Goal: Task Accomplishment & Management: Manage account settings

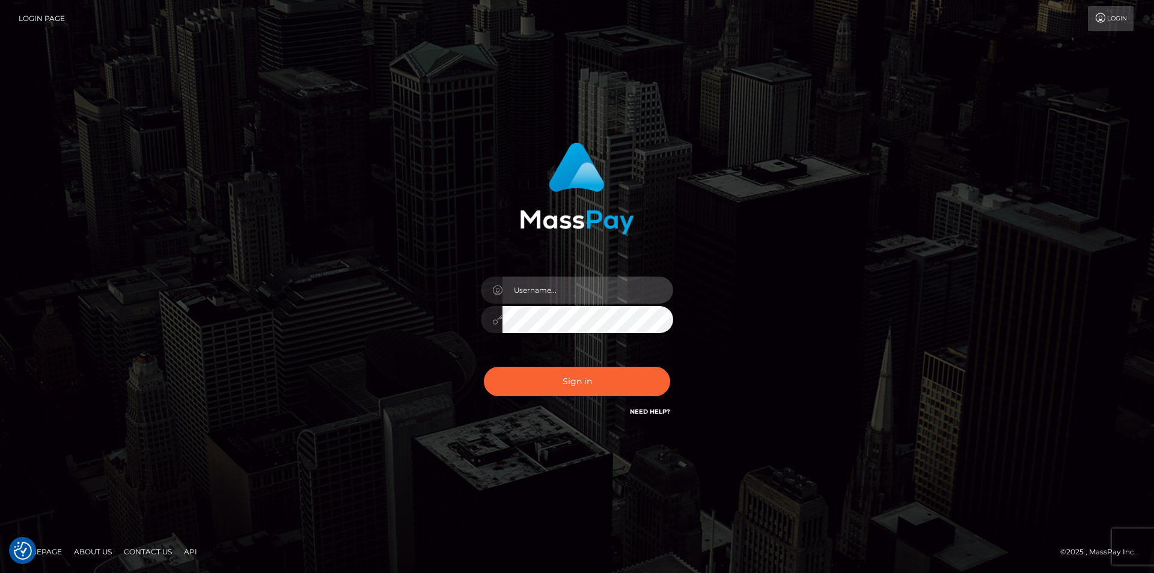
click at [556, 288] on input "text" at bounding box center [588, 290] width 171 height 27
type input "alexandra lassus"
click at [585, 405] on div "Sign in Need Help?" at bounding box center [577, 387] width 210 height 54
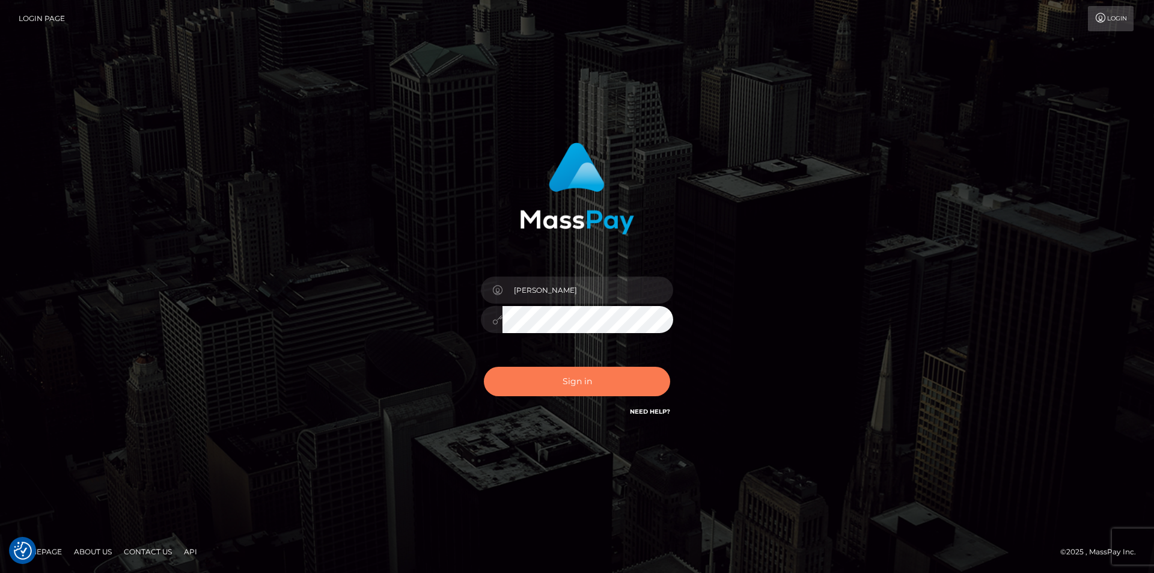
click at [596, 388] on button "Sign in" at bounding box center [577, 381] width 186 height 29
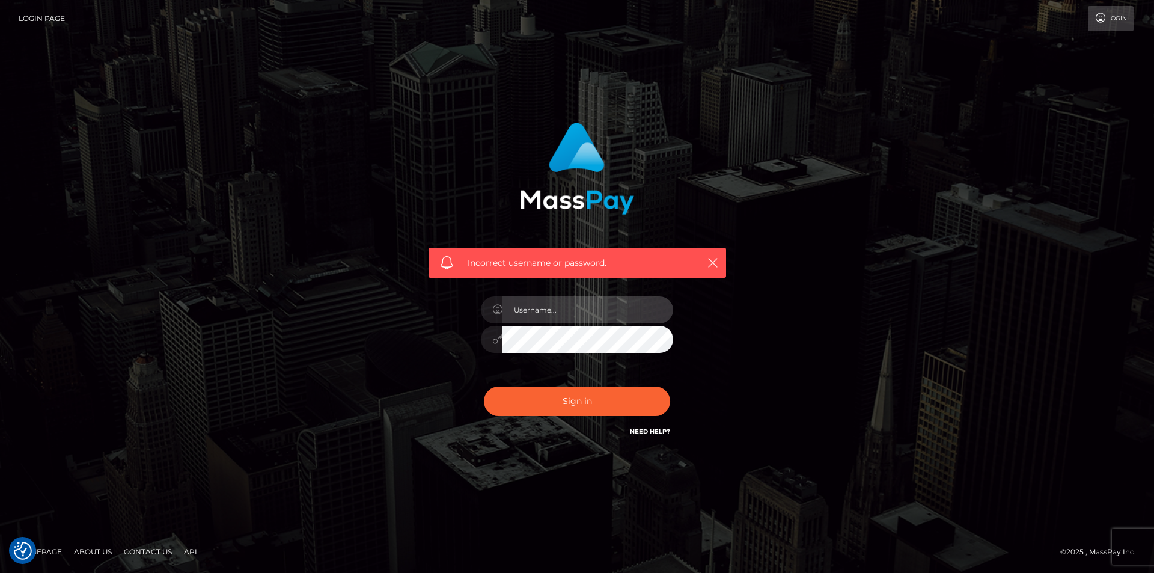
click at [579, 311] on input "text" at bounding box center [588, 309] width 171 height 27
type input "Alexandra Lassus"
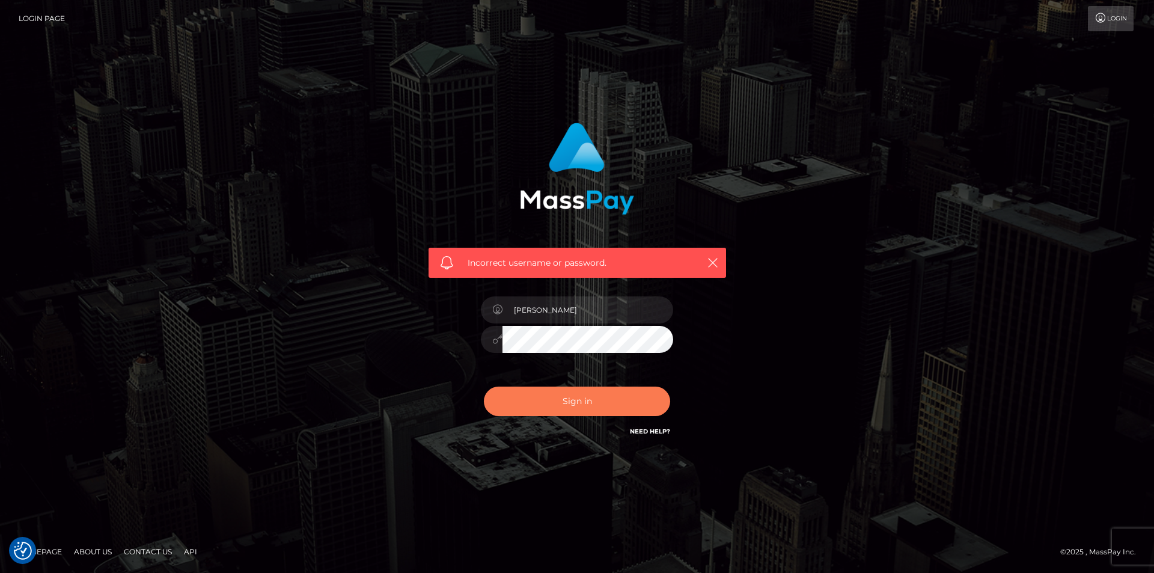
click at [578, 400] on button "Sign in" at bounding box center [577, 401] width 186 height 29
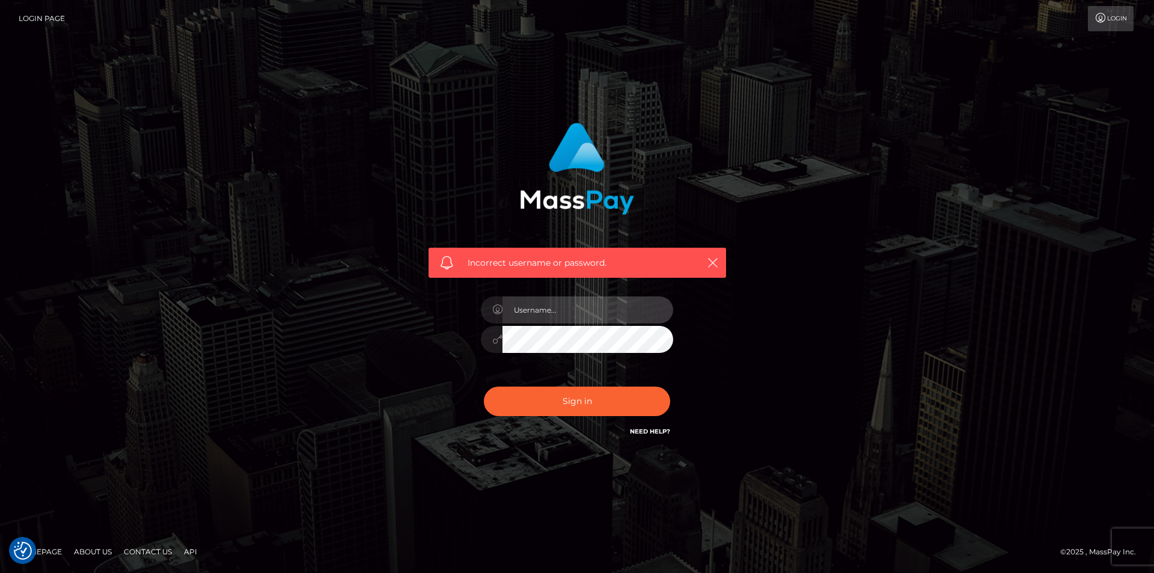
click at [575, 318] on input "text" at bounding box center [588, 309] width 171 height 27
type input "alexandra lassus"
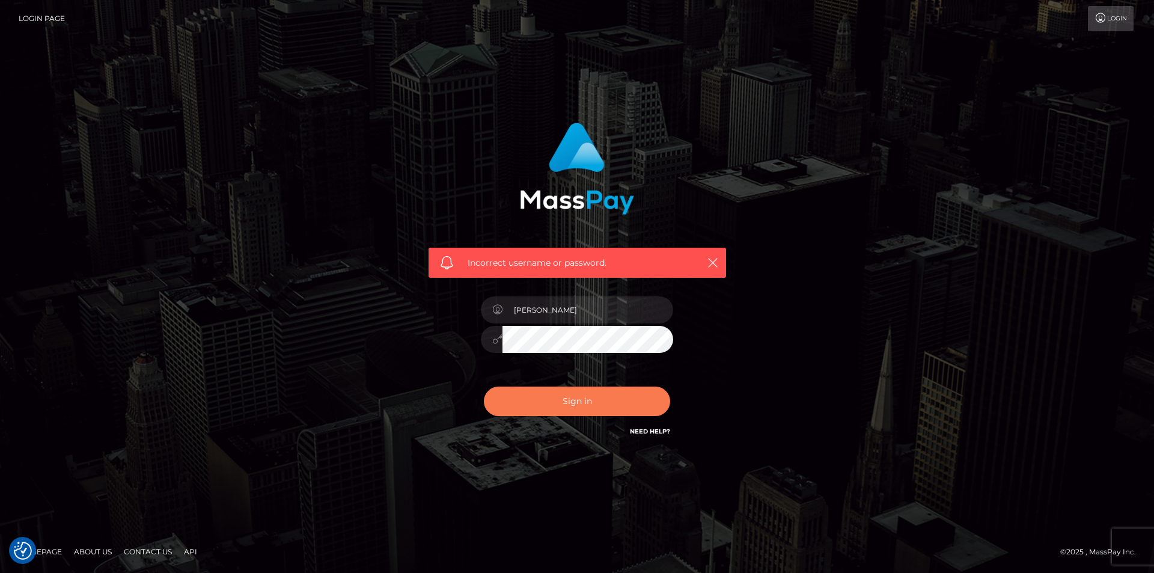
click at [592, 404] on button "Sign in" at bounding box center [577, 401] width 186 height 29
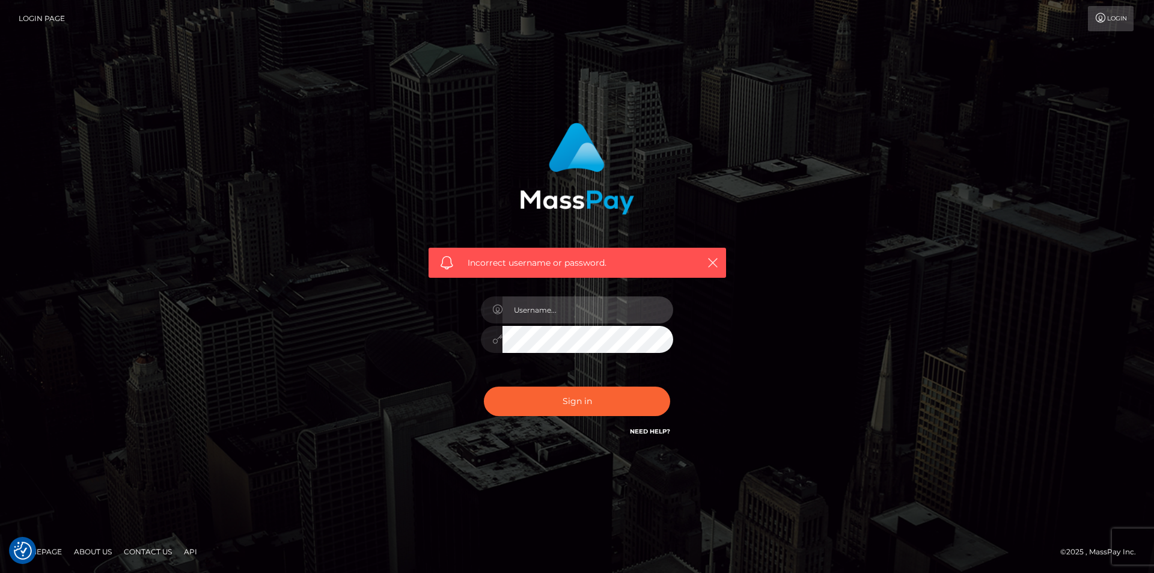
click at [602, 313] on input "text" at bounding box center [588, 309] width 171 height 27
type input "[EMAIL_ADDRESS][DOMAIN_NAME]"
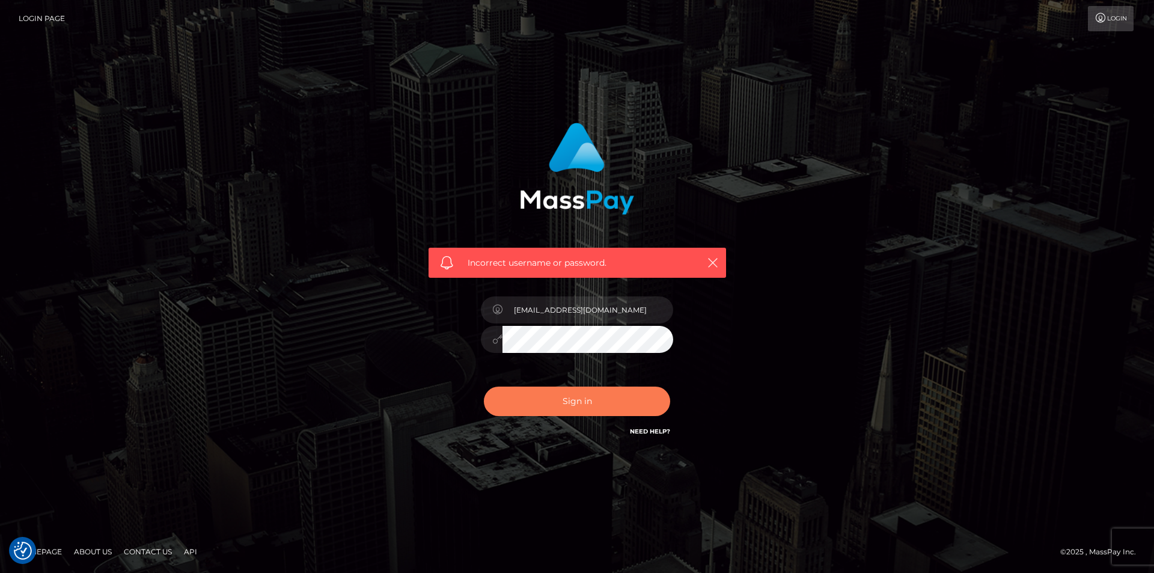
click at [596, 408] on button "Sign in" at bounding box center [577, 401] width 186 height 29
click at [1113, 16] on link "Login" at bounding box center [1111, 18] width 46 height 25
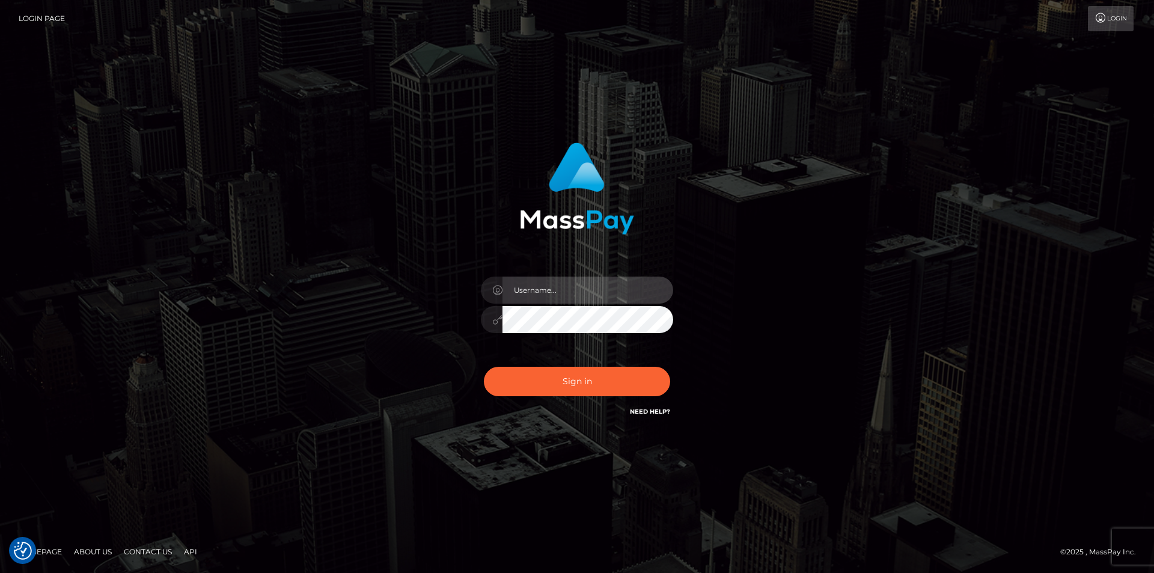
click at [610, 283] on input "text" at bounding box center [588, 290] width 171 height 27
type input "alexandra lassus"
drag, startPoint x: 585, startPoint y: 334, endPoint x: 460, endPoint y: 363, distance: 128.5
click at [423, 355] on div "alexandra lassus Sign in" at bounding box center [578, 280] width 316 height 294
click at [452, 348] on div "alexandra lassus Sign in" at bounding box center [578, 280] width 316 height 294
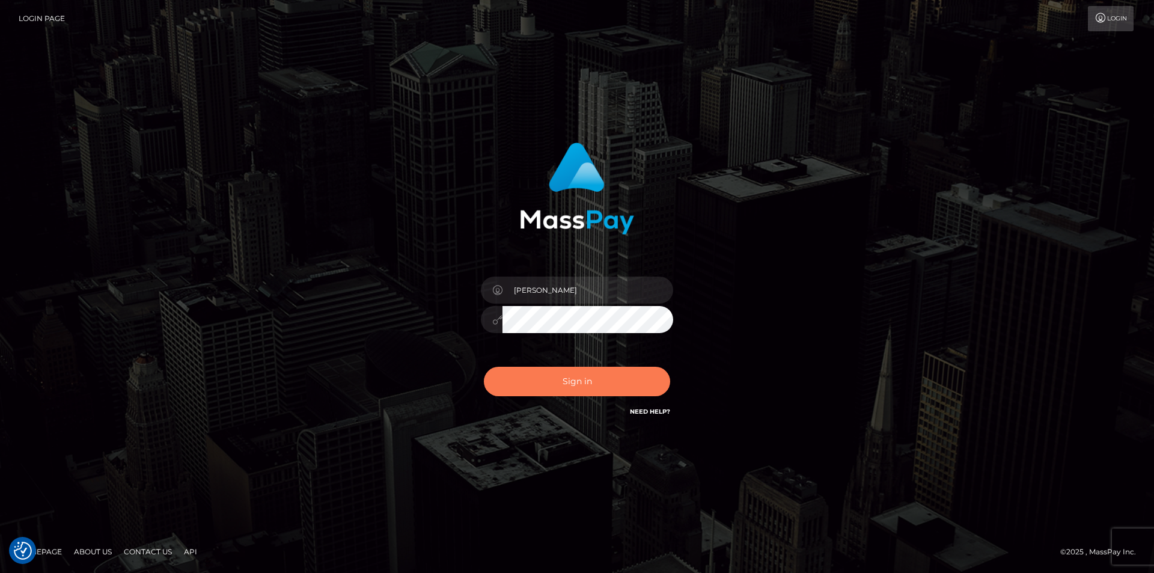
click at [499, 369] on button "Sign in" at bounding box center [577, 381] width 186 height 29
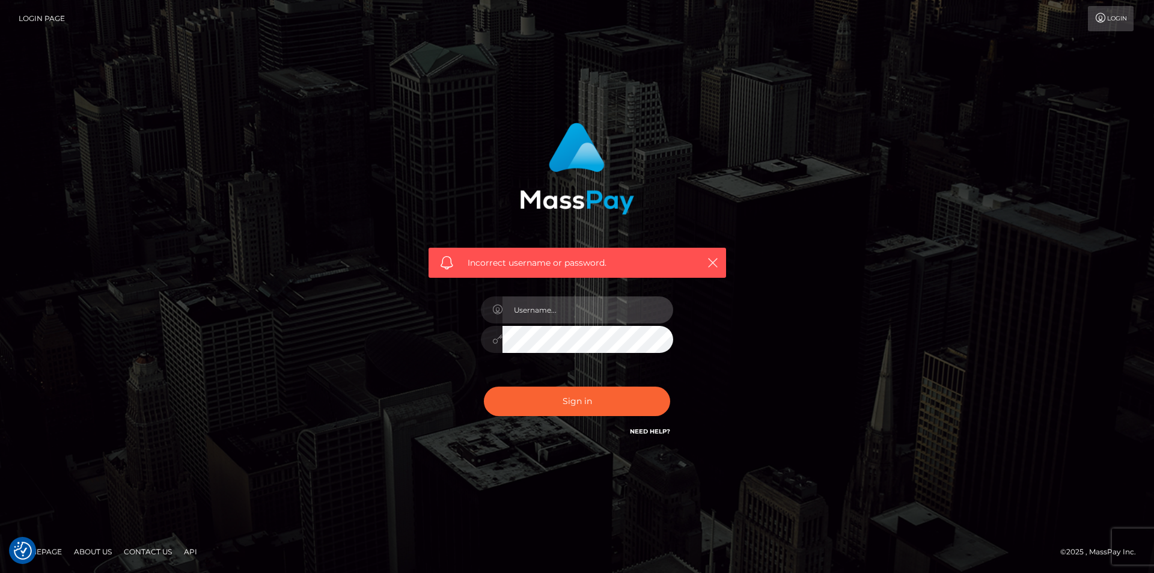
click at [558, 297] on input "text" at bounding box center [588, 309] width 171 height 27
type input "Alexandra Lassus"
click at [407, 421] on div "Incorrect username or password. Alexandra Lassus" at bounding box center [576, 287] width 685 height 346
click at [484, 387] on button "Sign in" at bounding box center [577, 401] width 186 height 29
